Goal: Task Accomplishment & Management: Manage account settings

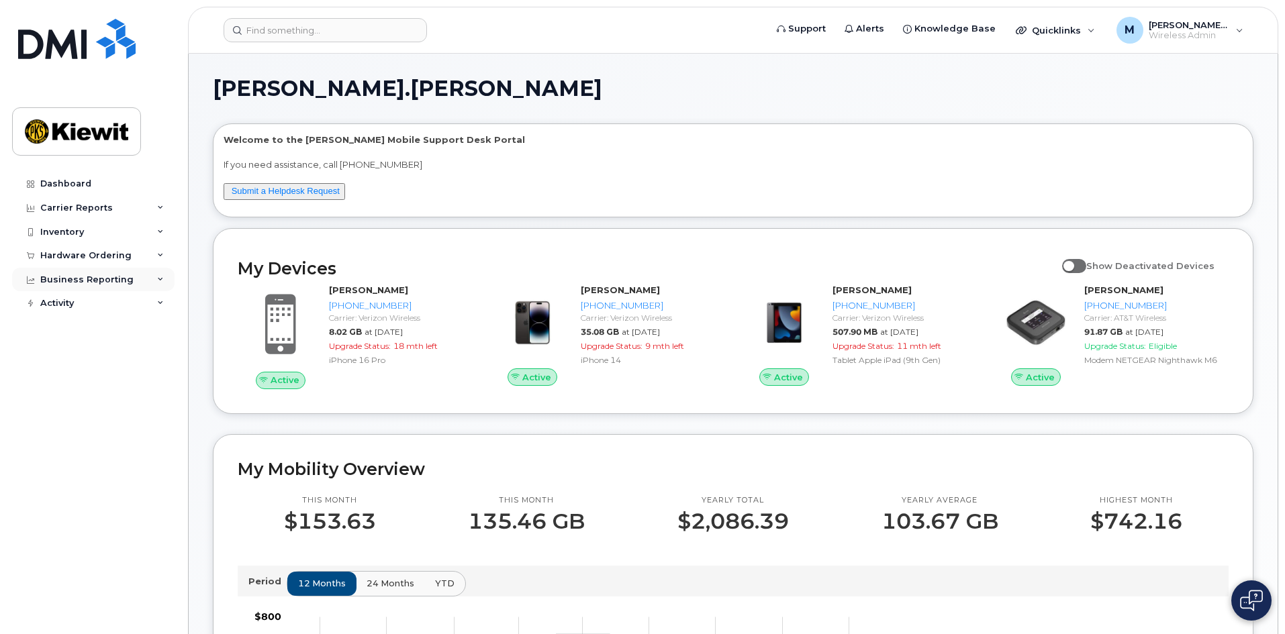
click at [96, 279] on div "Business Reporting" at bounding box center [86, 280] width 93 height 11
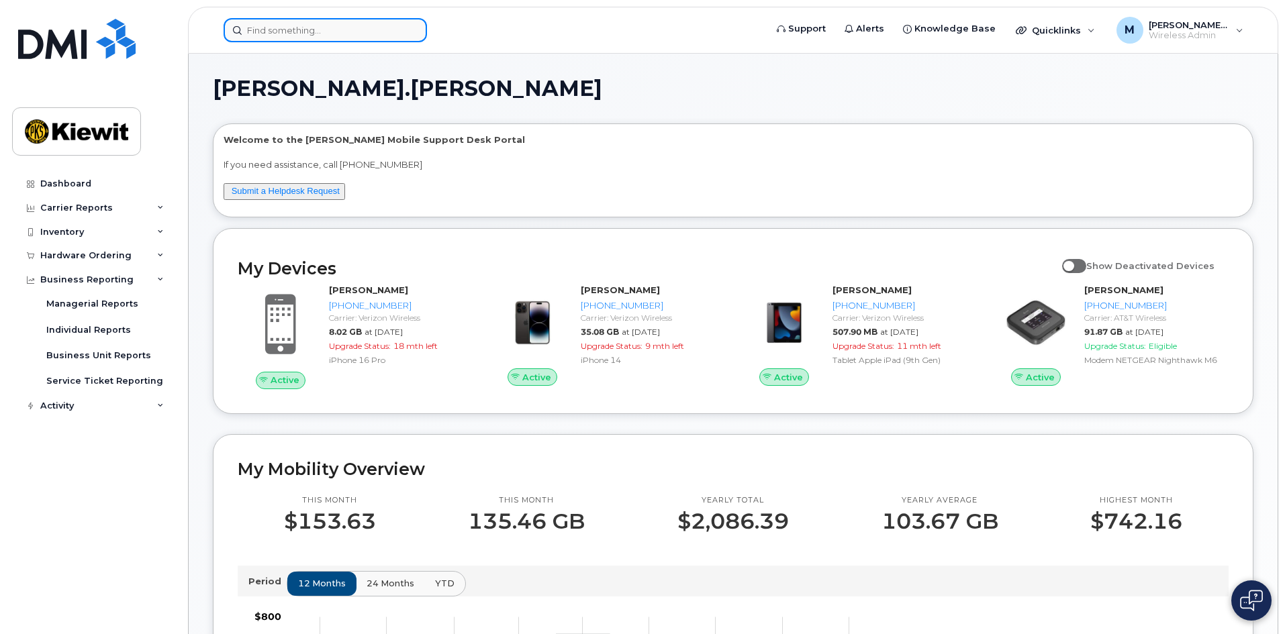
click at [287, 28] on input at bounding box center [325, 30] width 203 height 24
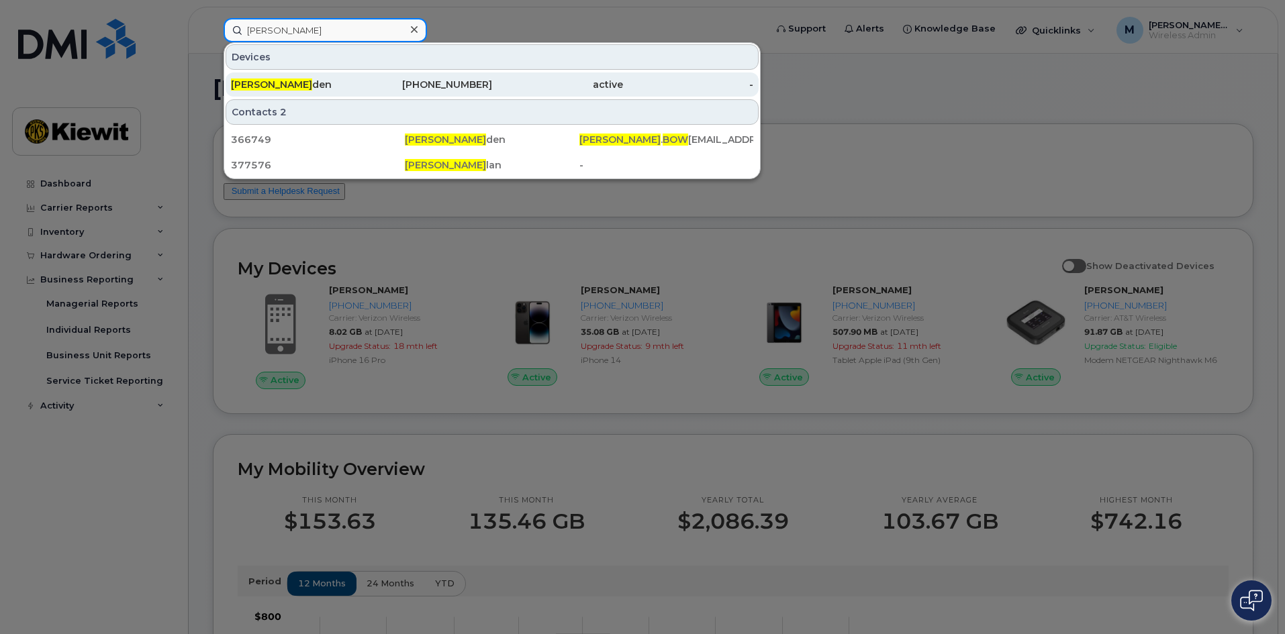
type input "[PERSON_NAME]"
click at [309, 85] on div "[PERSON_NAME] den" at bounding box center [296, 84] width 131 height 13
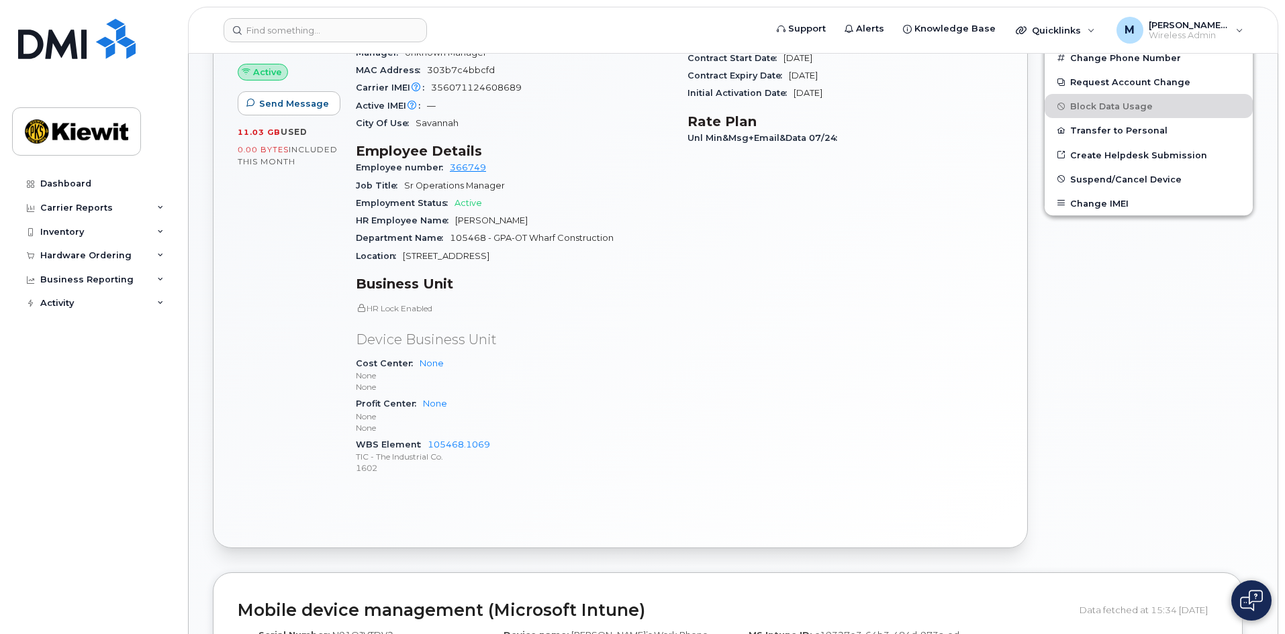
scroll to position [74, 0]
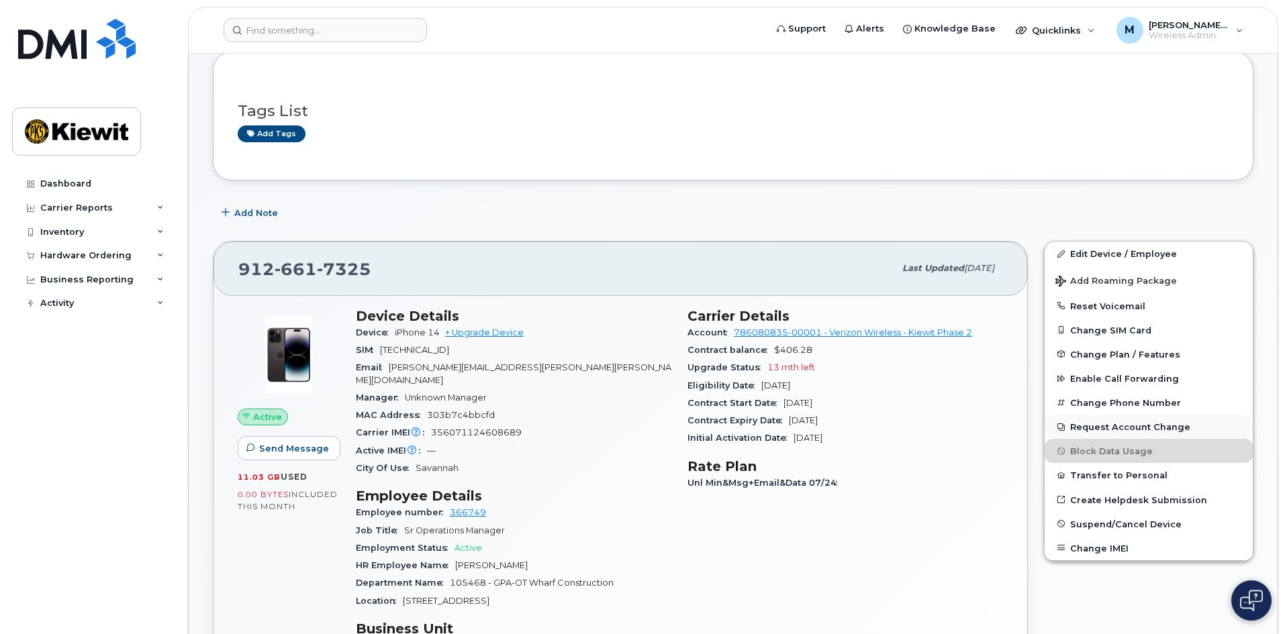
click at [1109, 430] on button "Request Account Change" at bounding box center [1148, 427] width 208 height 24
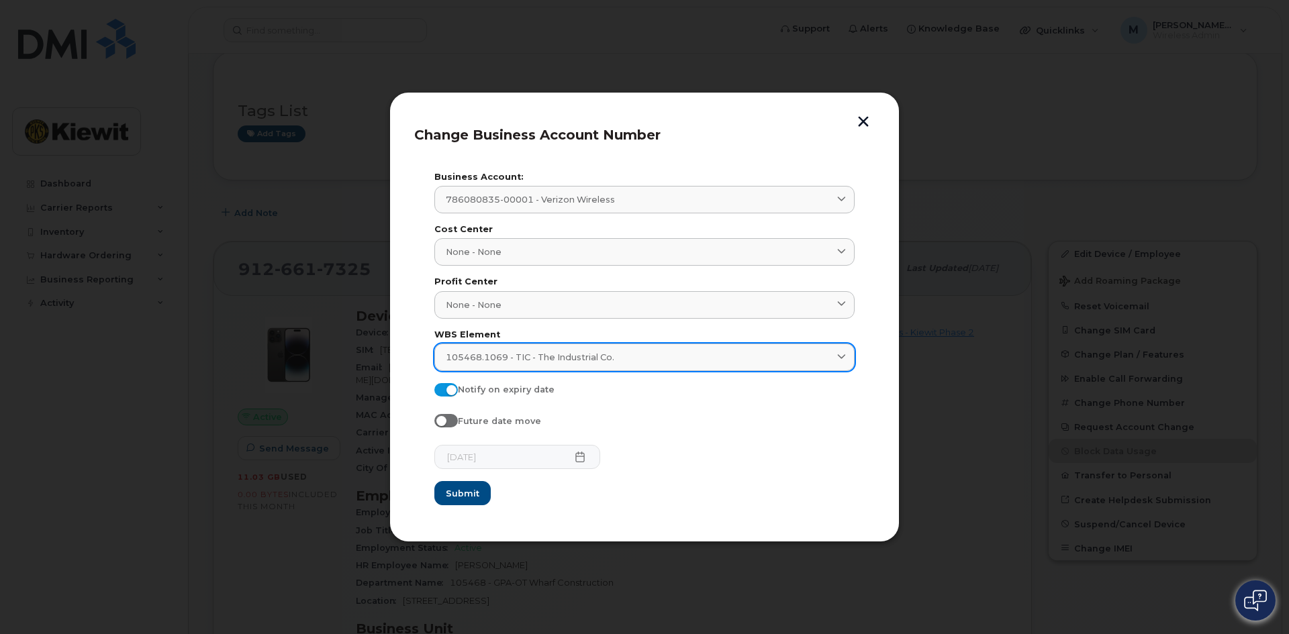
click at [579, 366] on link "105468.1069 - TIC - The Industrial Co." at bounding box center [644, 358] width 420 height 28
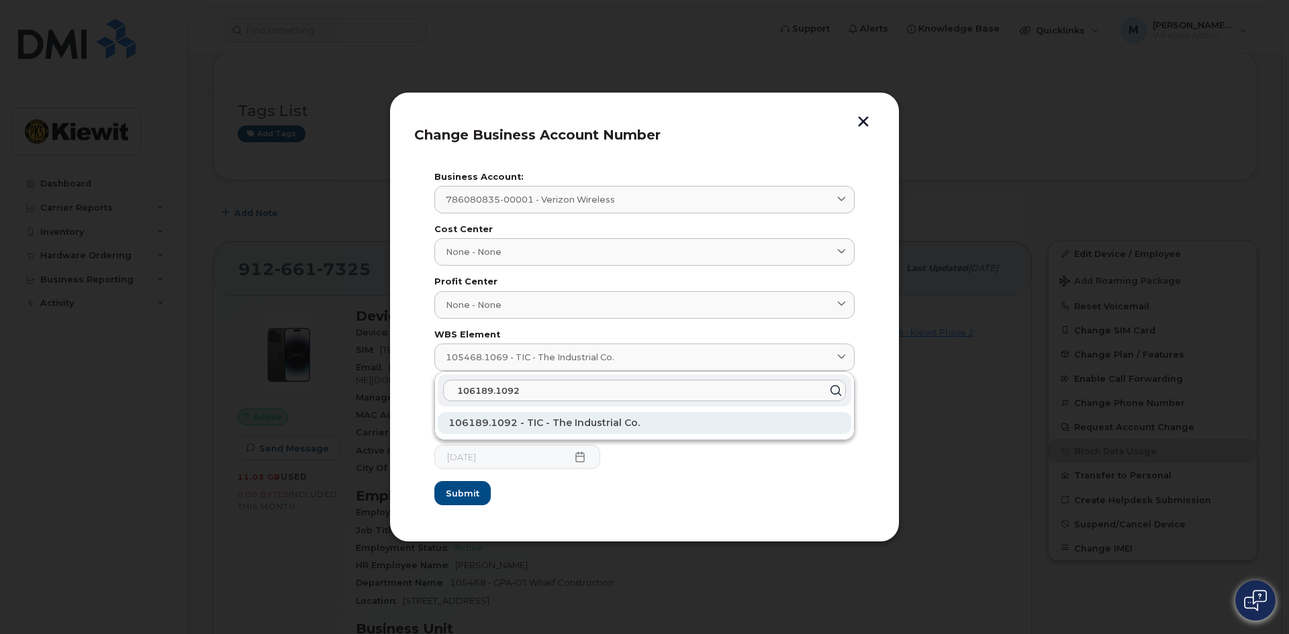
type input "106189.1092"
click at [574, 417] on div "106189.1092 - TIC - The Industrial Co." at bounding box center [644, 423] width 413 height 22
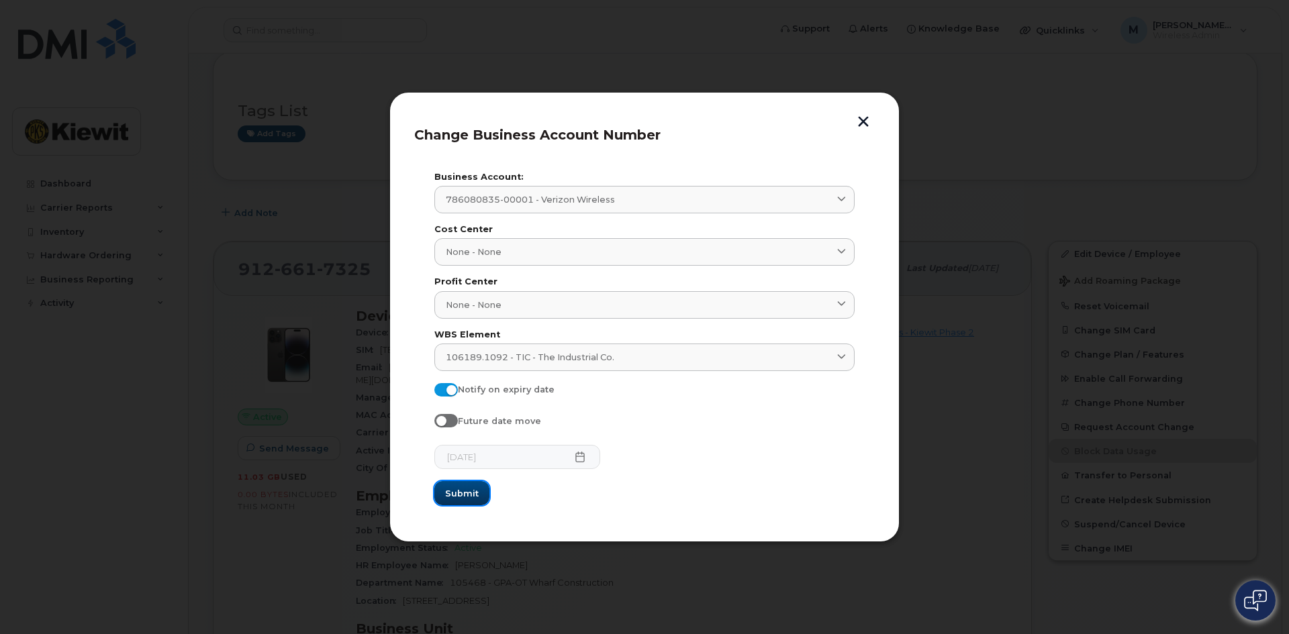
click at [464, 492] on span "Submit" at bounding box center [462, 493] width 34 height 13
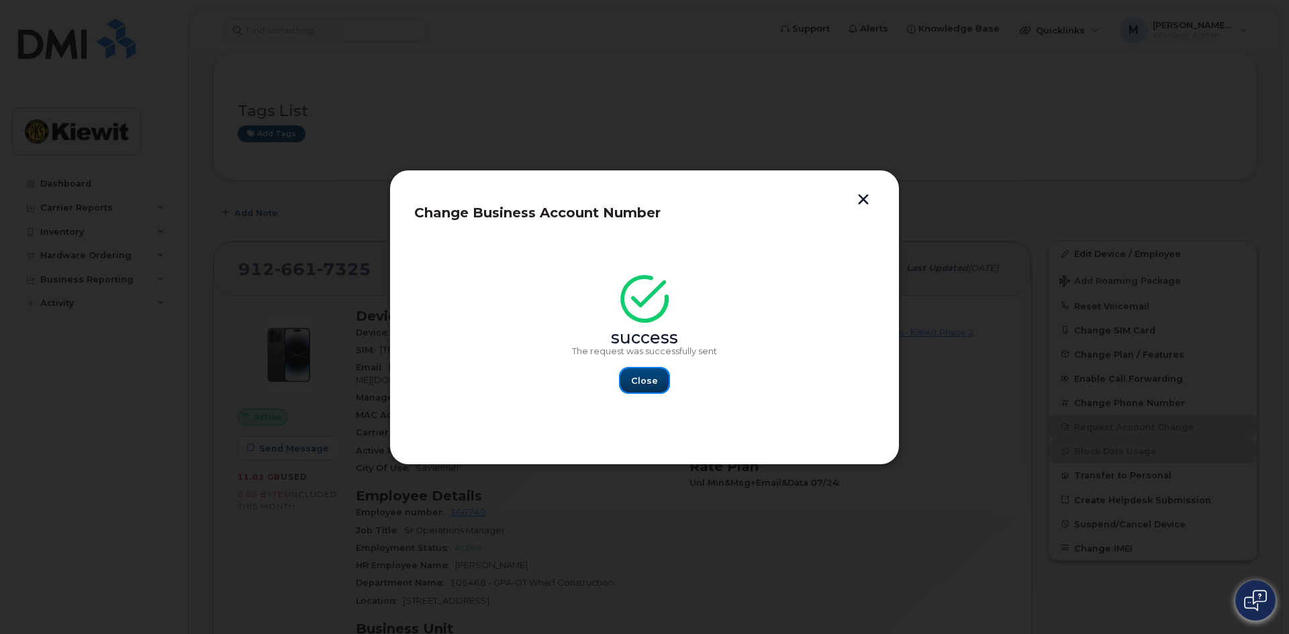
click at [646, 383] on span "Close" at bounding box center [644, 381] width 27 height 13
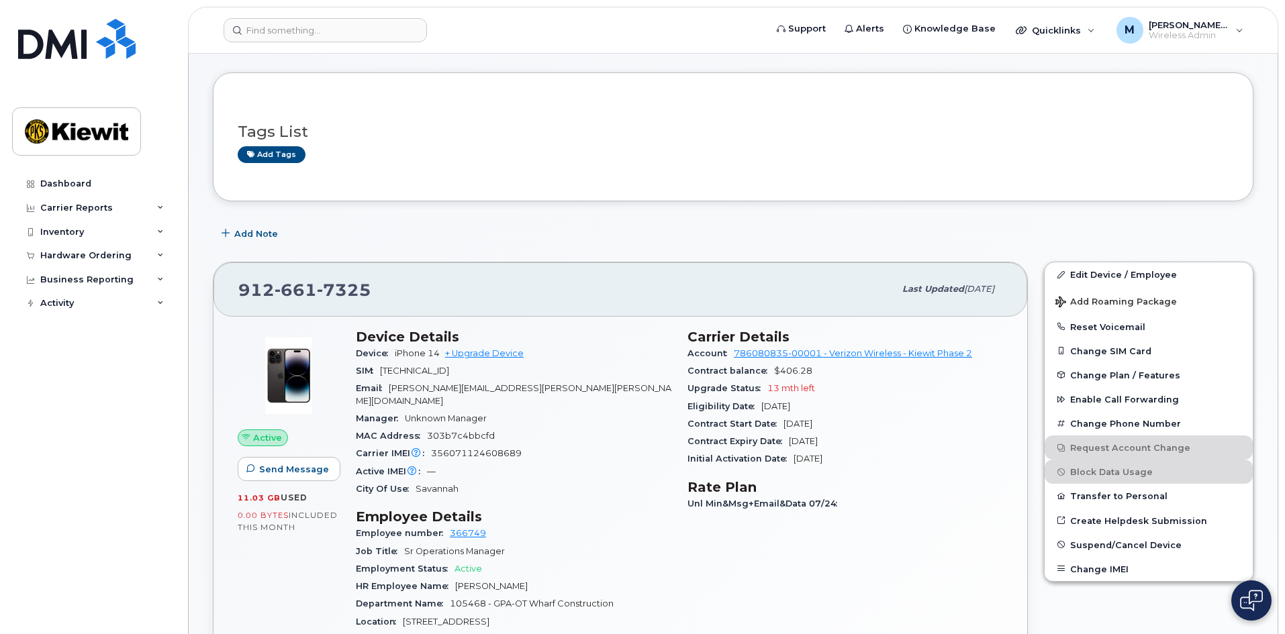
scroll to position [0, 0]
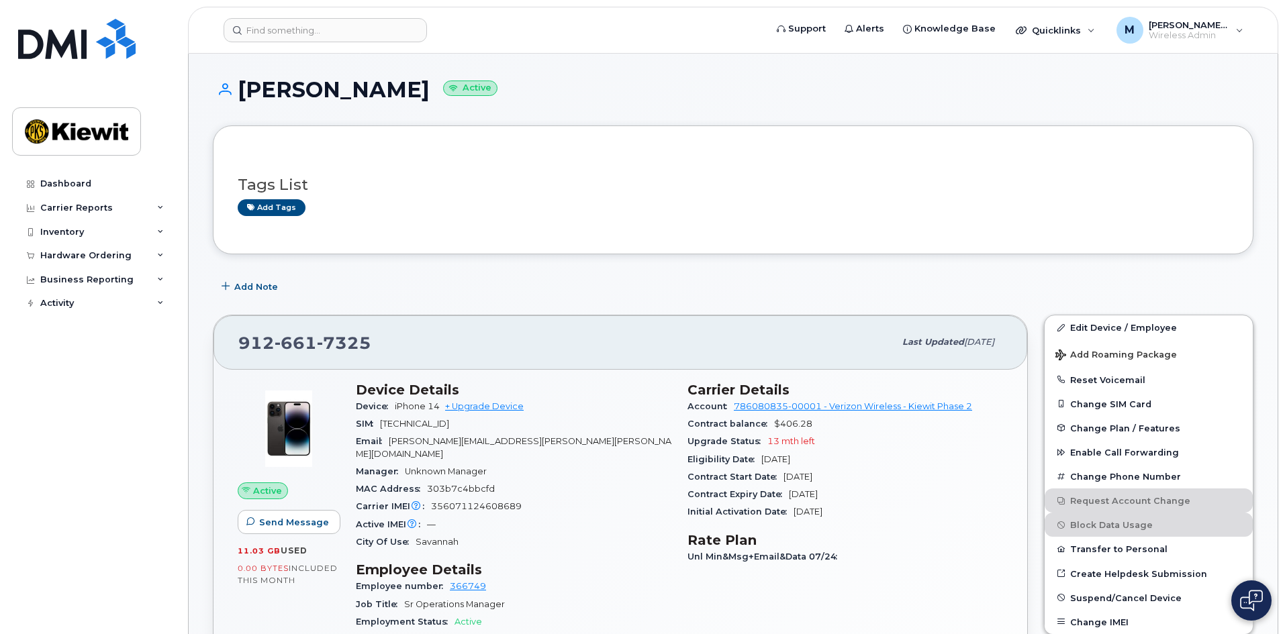
click at [323, 44] on header "Support Alerts Knowledge Base Quicklinks Suspend / Cancel Device Change SIM Car…" at bounding box center [733, 30] width 1090 height 47
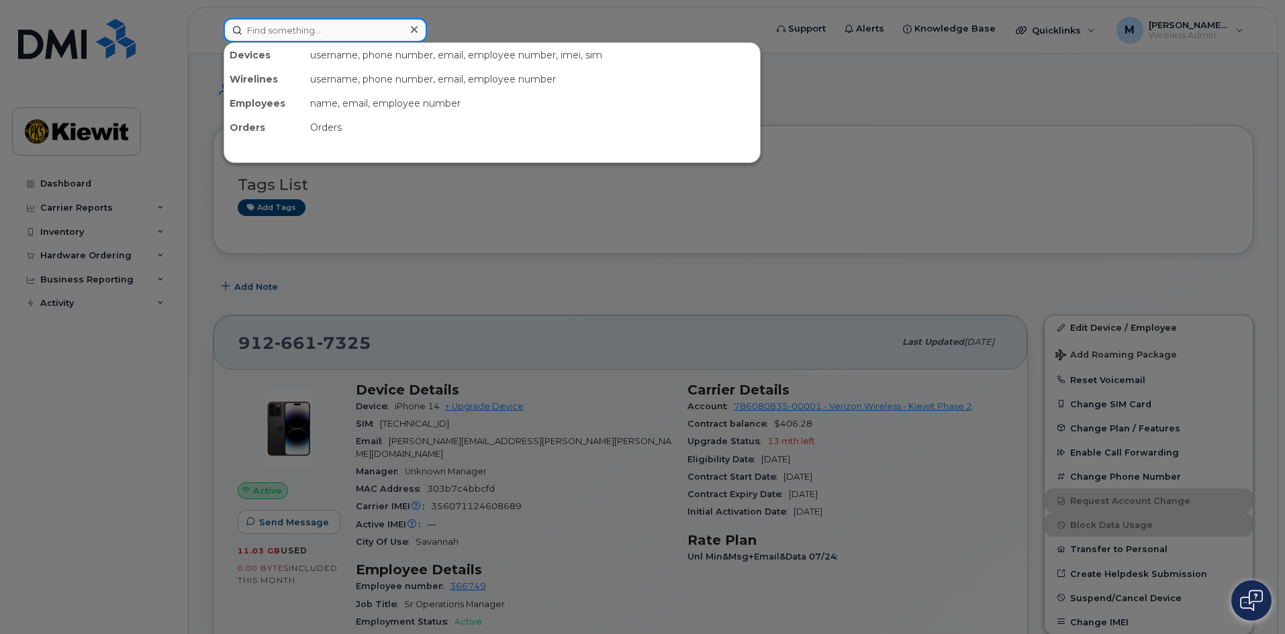
drag, startPoint x: 322, startPoint y: 40, endPoint x: 315, endPoint y: 31, distance: 11.0
click at [322, 40] on input at bounding box center [325, 30] width 203 height 24
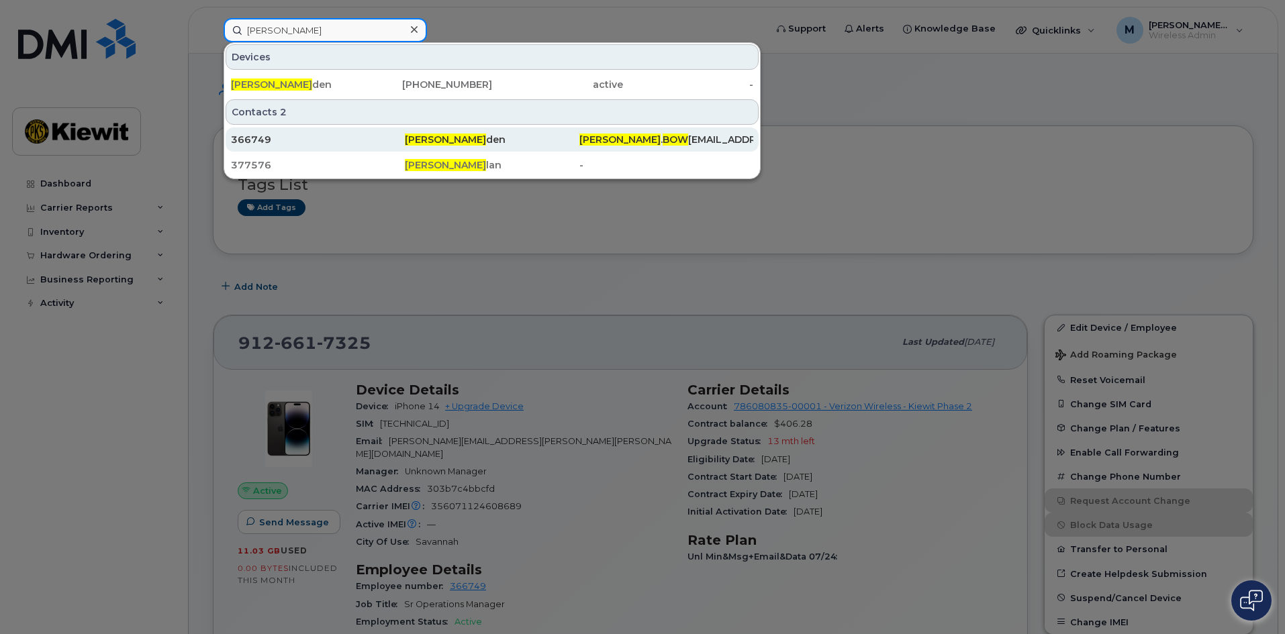
type input "[PERSON_NAME]"
click at [426, 142] on span "[PERSON_NAME]" at bounding box center [445, 140] width 81 height 12
